Goal: Information Seeking & Learning: Learn about a topic

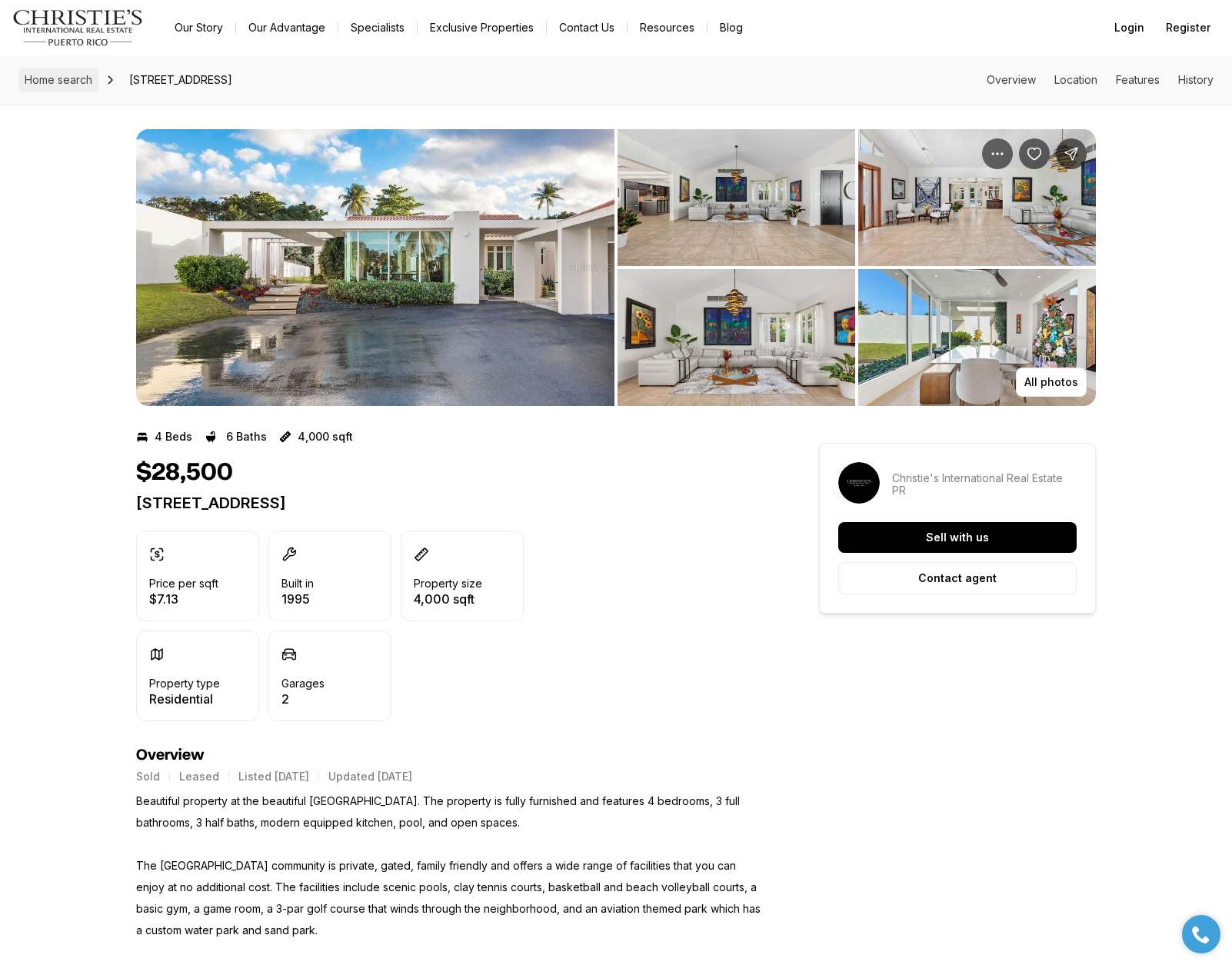
click at [69, 77] on span "Home search" at bounding box center [58, 80] width 68 height 13
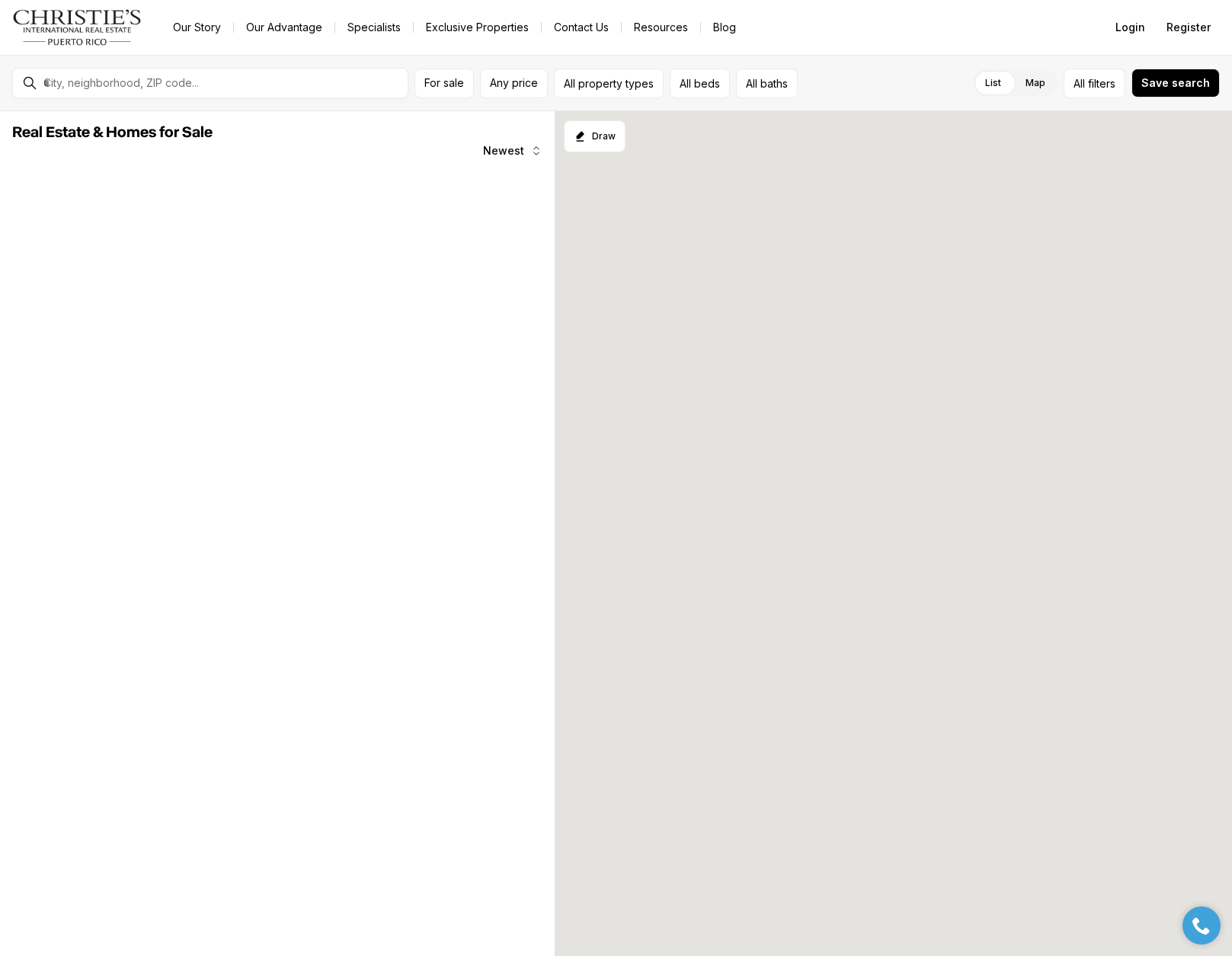
click at [195, 91] on div at bounding box center [222, 83] width 370 height 26
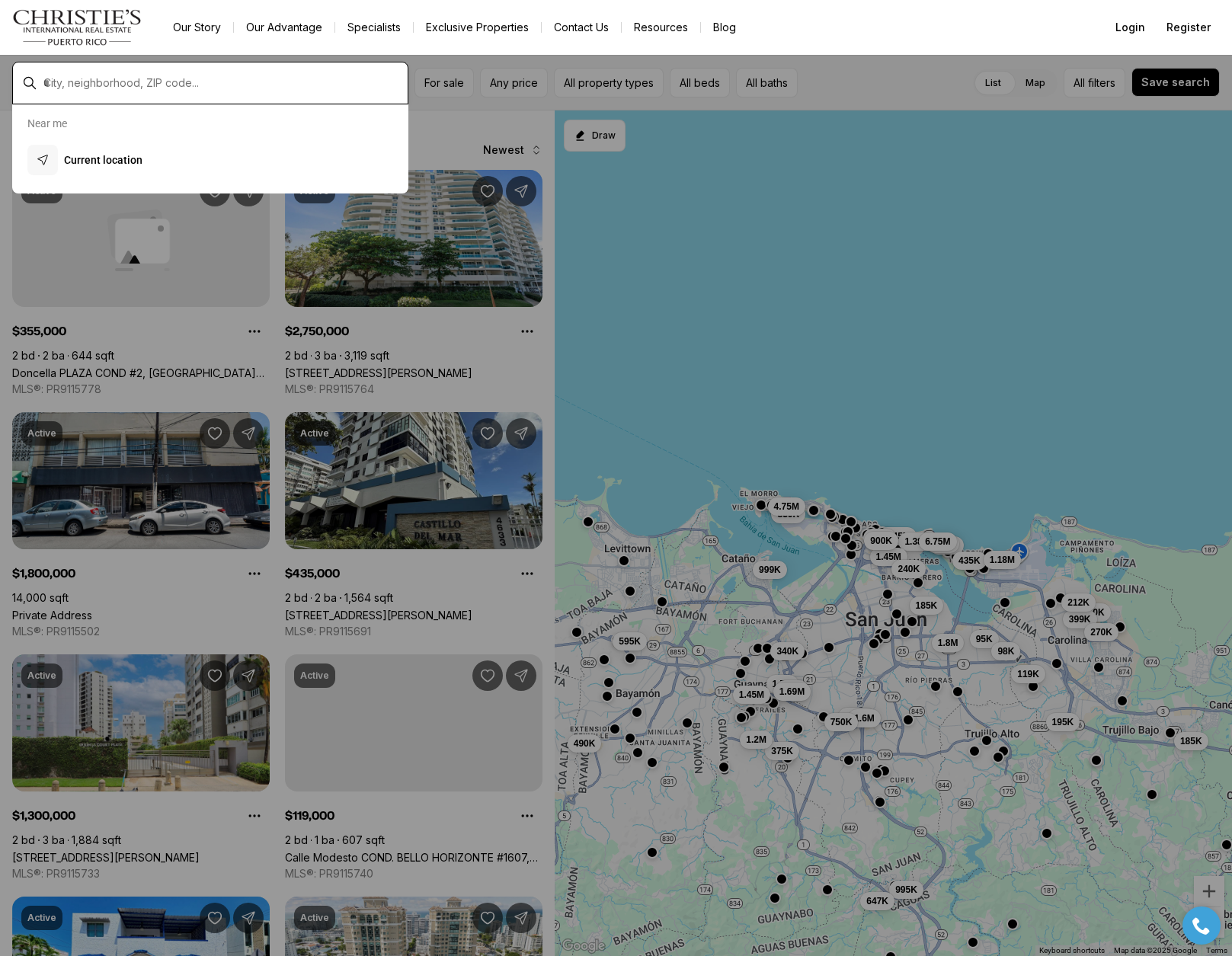
click at [197, 83] on input "text" at bounding box center [222, 82] width 358 height 14
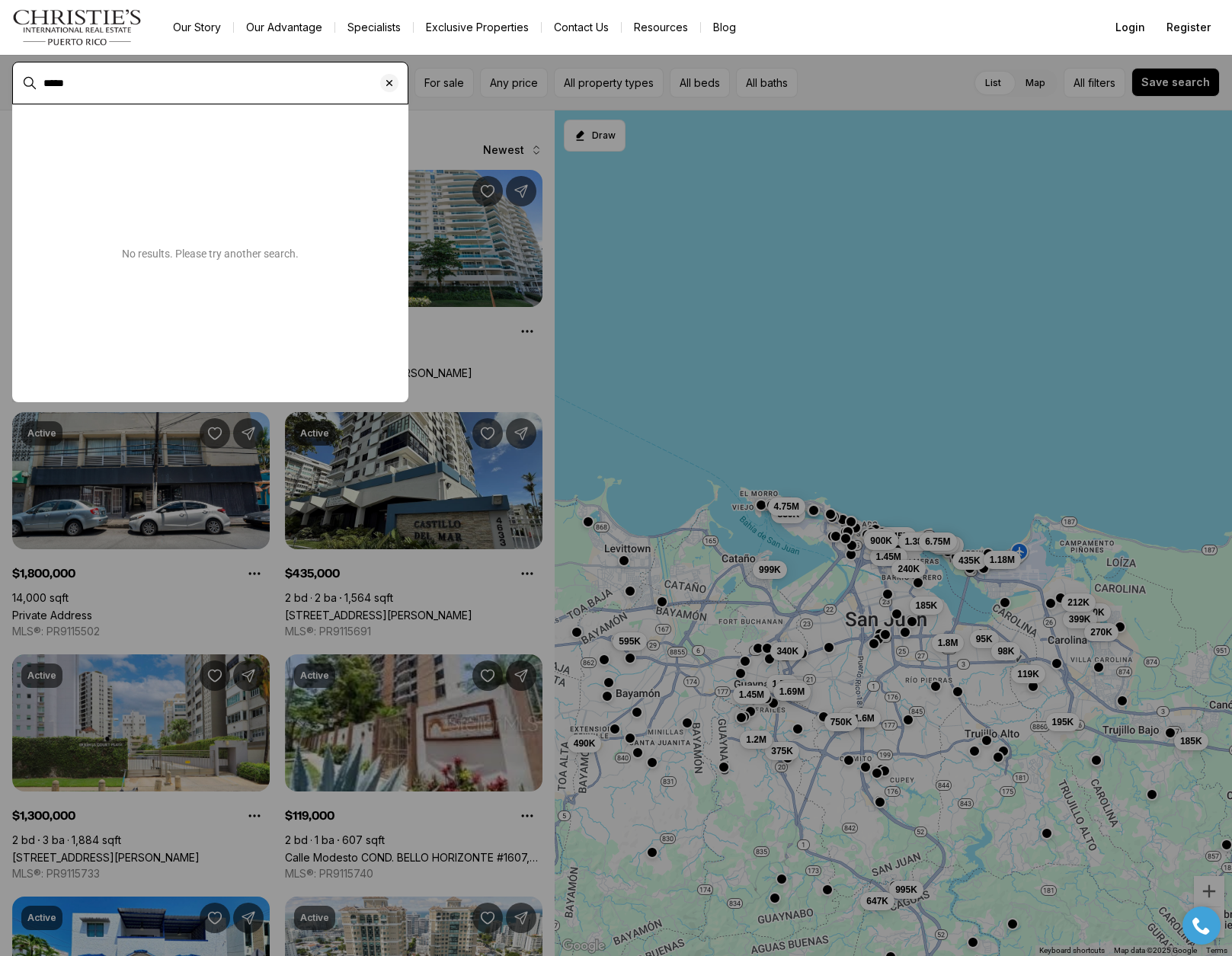
type input "*****"
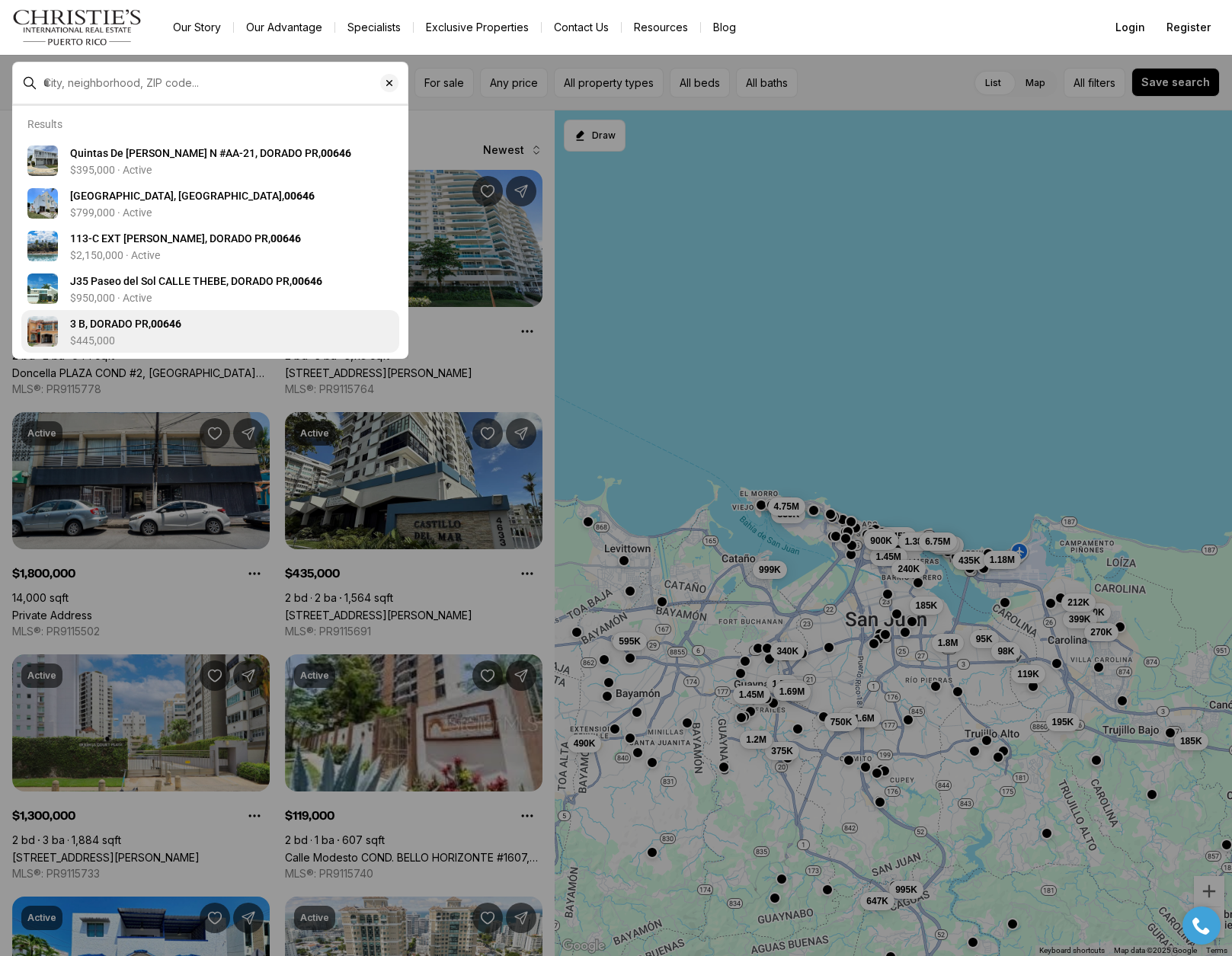
click at [171, 347] on link "3 B, DORADO PR, 00646 $445,000" at bounding box center [209, 331] width 378 height 43
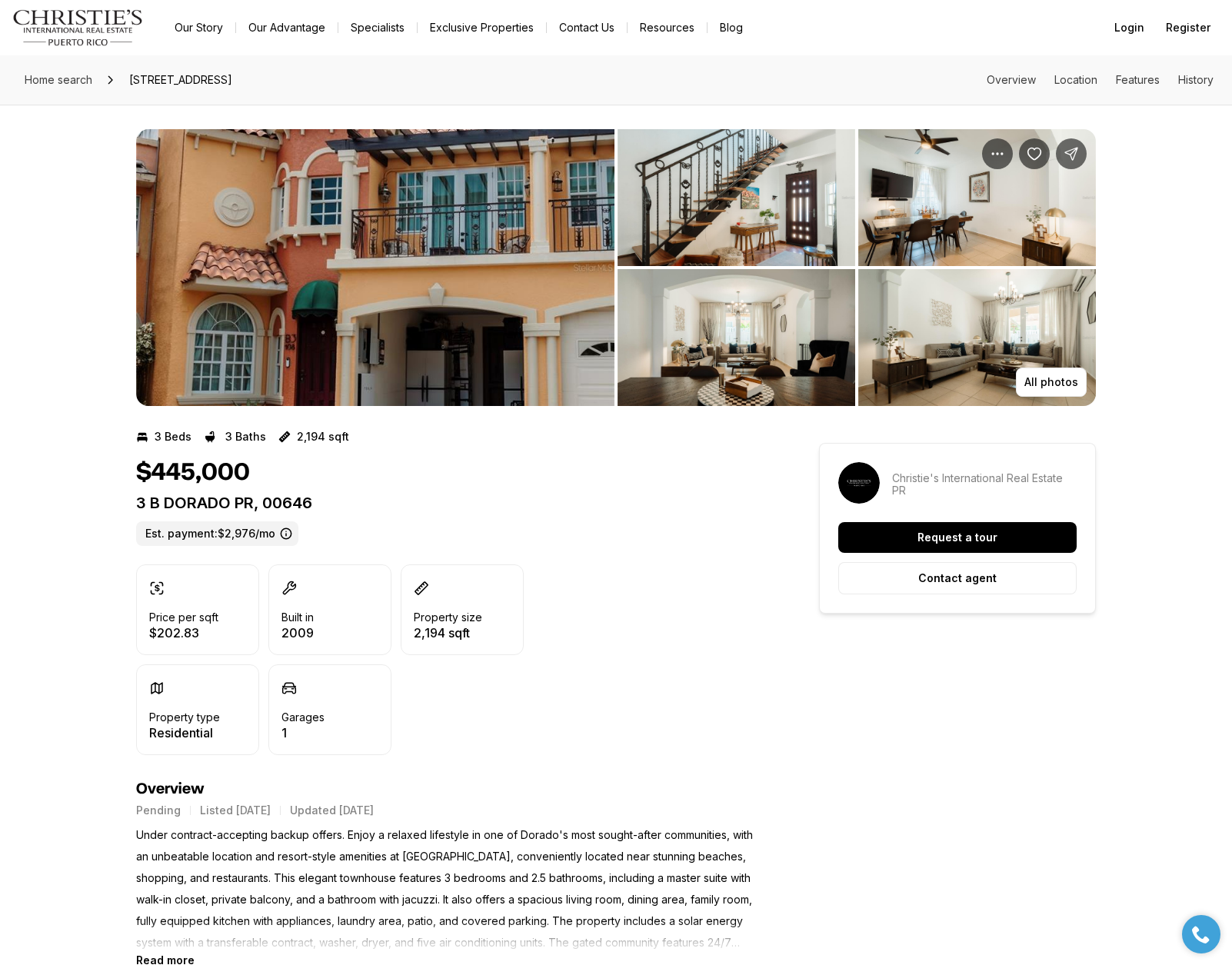
scroll to position [18, 0]
